Goal: Find specific page/section: Find specific page/section

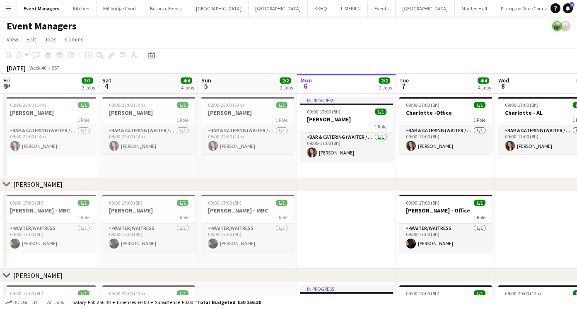
scroll to position [0, 198]
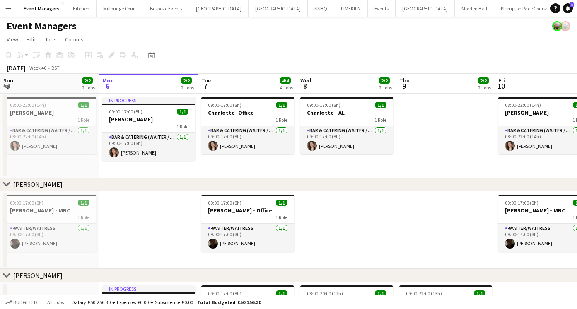
click at [10, 9] on app-icon "Menu" at bounding box center [8, 8] width 7 height 7
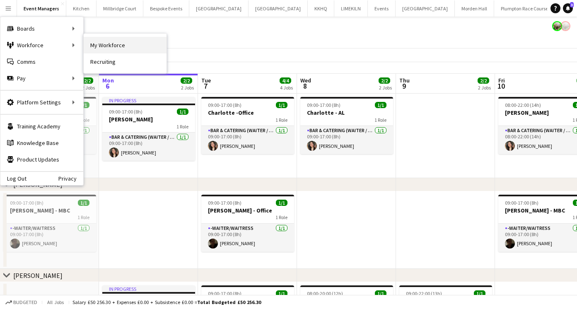
click at [127, 44] on link "My Workforce" at bounding box center [125, 45] width 83 height 17
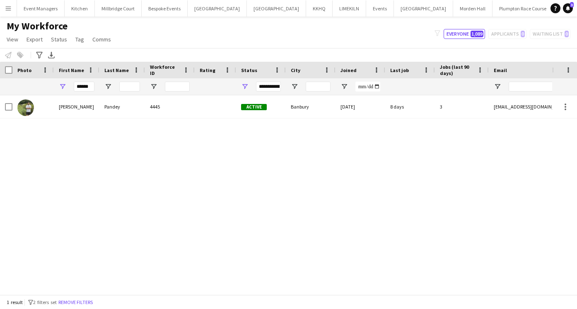
click at [509, 34] on div "filter-1 Everyone 1,089 Applicants 0 Waiting list 0" at bounding box center [502, 34] width 149 height 10
click at [512, 37] on div "filter-1 Everyone 1,089 Applicants 0 Waiting list 0" at bounding box center [502, 34] width 149 height 10
click at [87, 86] on input "******" at bounding box center [84, 87] width 21 height 10
type input "*"
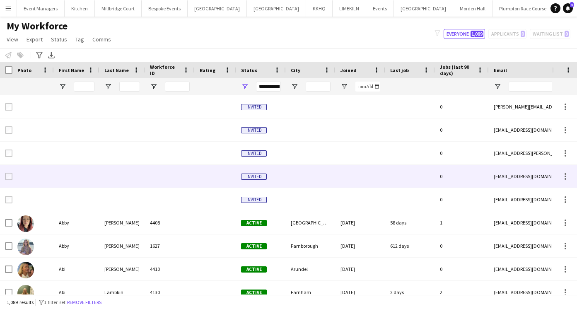
click at [91, 182] on div at bounding box center [77, 176] width 46 height 23
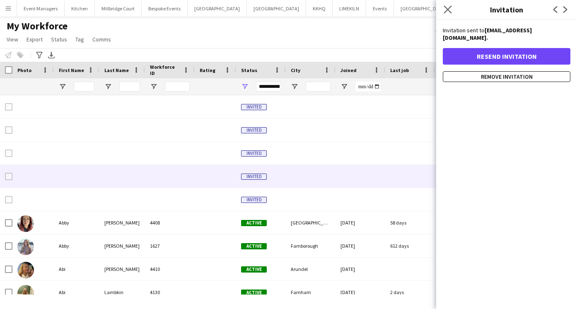
click at [452, 11] on app-icon "Close pop-in" at bounding box center [448, 10] width 12 height 12
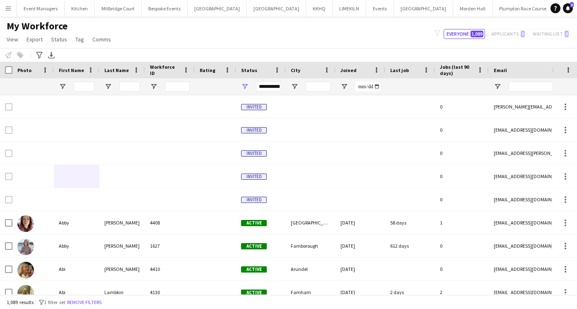
click at [517, 36] on div "filter-1 Everyone 1,089 Applicants 0 Waiting list 0" at bounding box center [502, 34] width 149 height 10
click at [514, 33] on div "filter-1 Everyone 1,089 Applicants 0 Waiting list 0" at bounding box center [502, 34] width 149 height 10
click at [323, 33] on div "My Workforce View Views Default view mena New Starter New view Update view Dele…" at bounding box center [288, 34] width 577 height 28
click at [8, 9] on app-icon "Menu" at bounding box center [8, 8] width 7 height 7
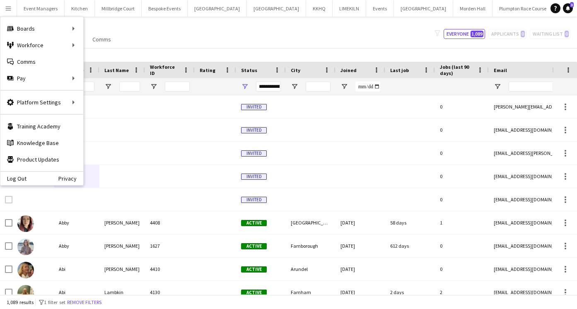
click at [226, 36] on div "My Workforce View Views Default view mena New Starter New view Update view Dele…" at bounding box center [288, 34] width 577 height 28
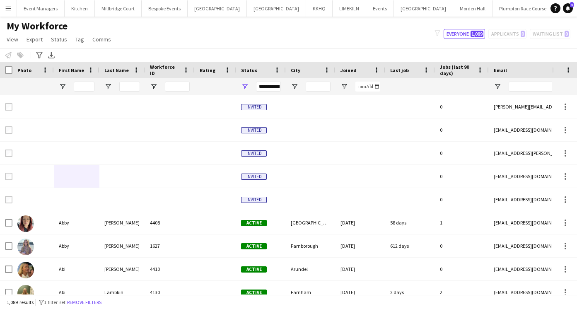
click at [491, 34] on div "filter-1 Everyone 1,089 Applicants 0 Waiting list 0" at bounding box center [502, 34] width 149 height 10
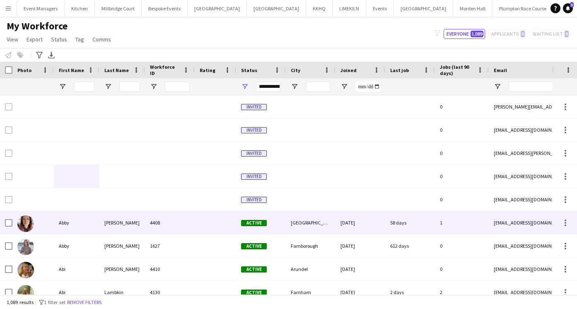
scroll to position [51, 0]
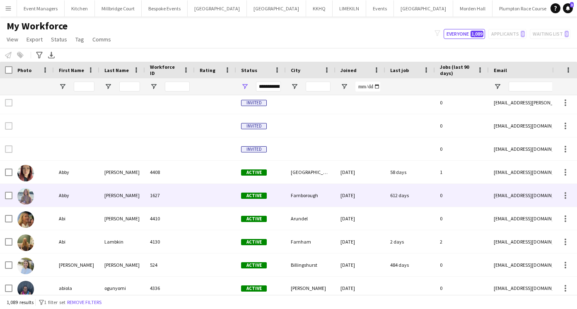
click at [57, 202] on div "Abby" at bounding box center [77, 195] width 46 height 23
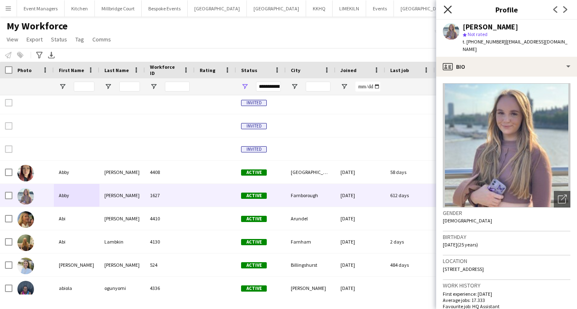
click at [446, 9] on icon "Close pop-in" at bounding box center [448, 9] width 8 height 8
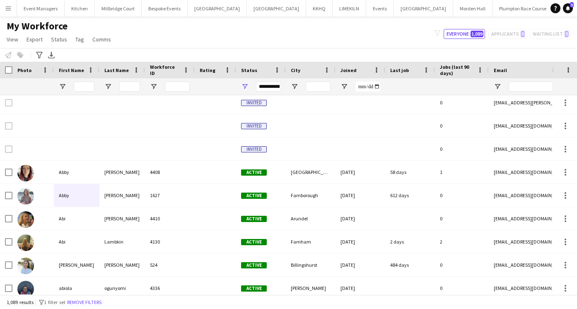
click at [506, 36] on div "filter-1 Everyone 1,089 Applicants 0 Waiting list 0" at bounding box center [502, 34] width 149 height 10
